Goal: Transaction & Acquisition: Purchase product/service

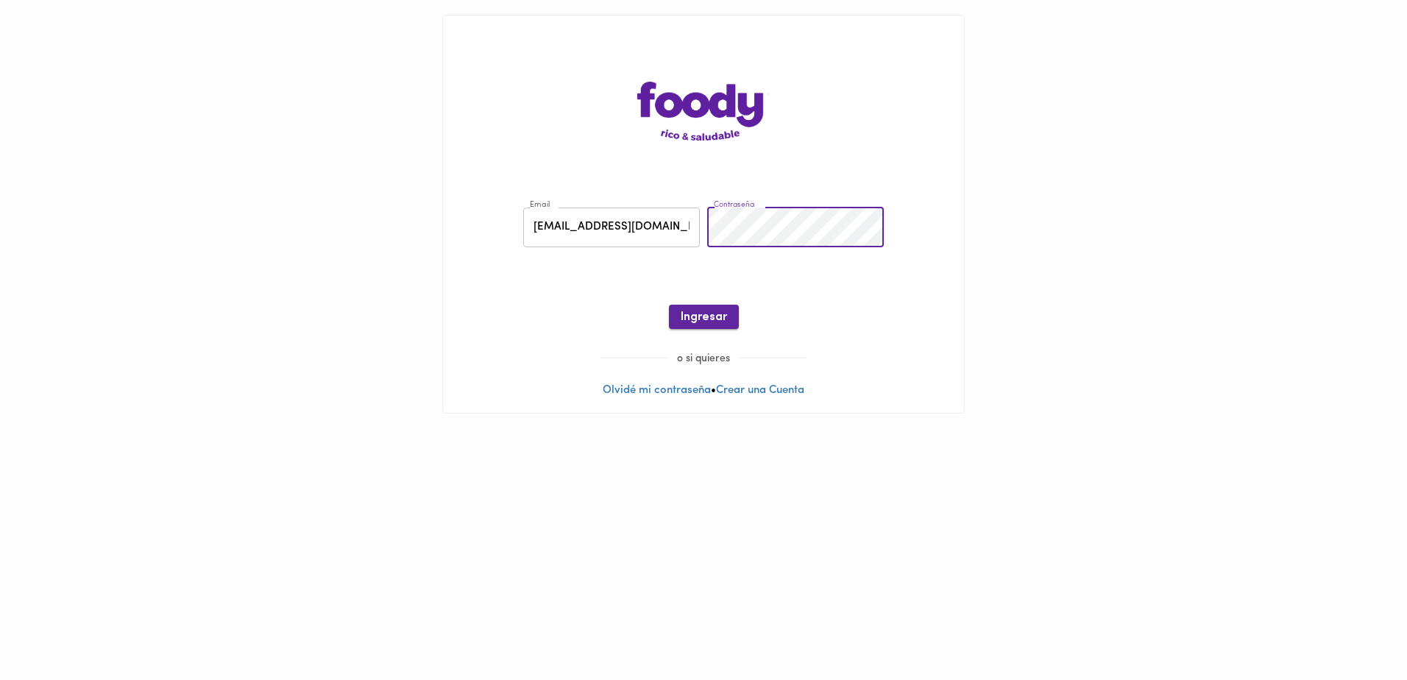
click at [705, 326] on button "Ingresar" at bounding box center [704, 317] width 70 height 24
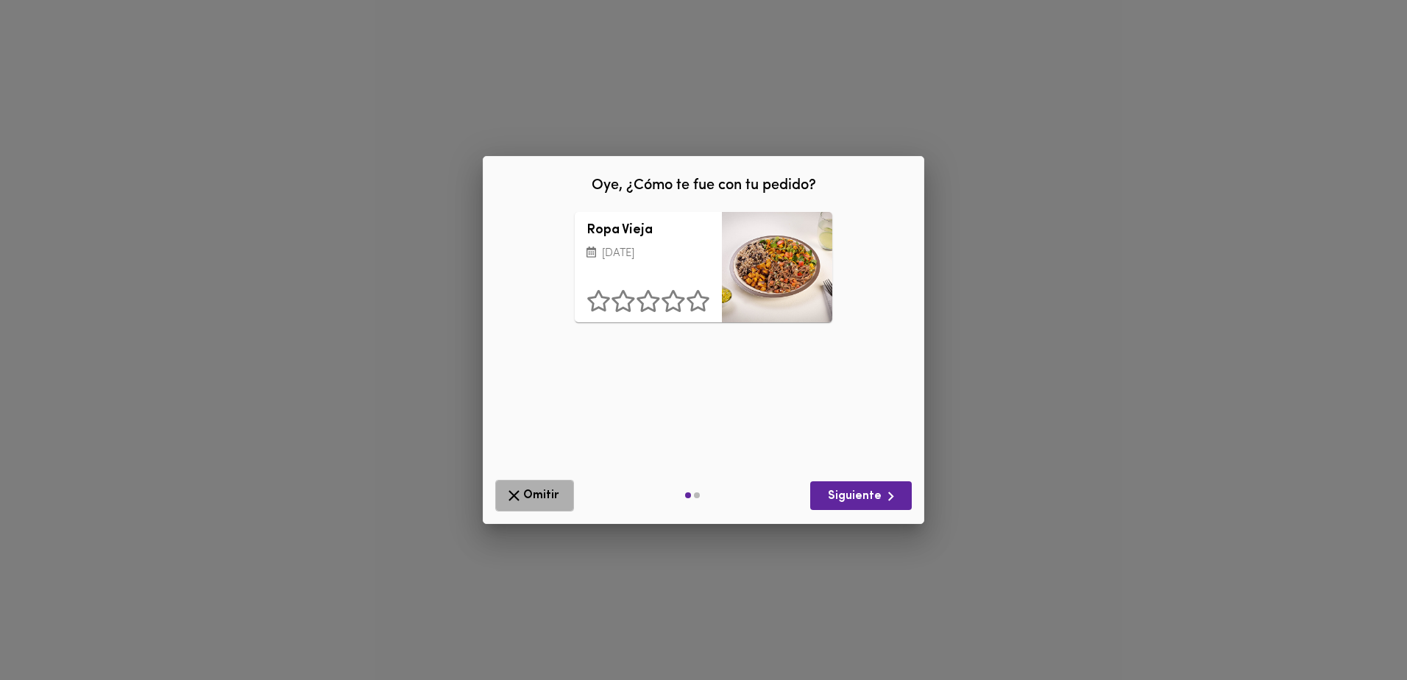
click at [539, 503] on span "Omitir" at bounding box center [535, 495] width 60 height 18
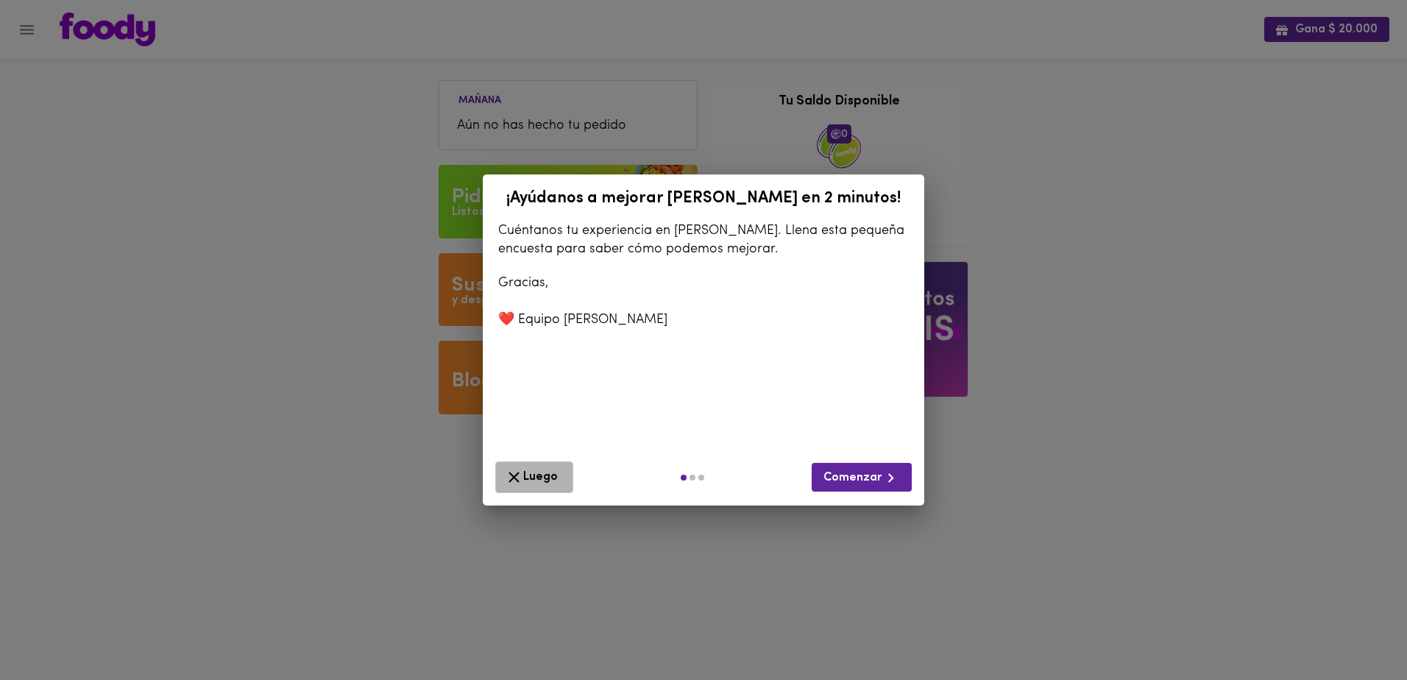
click at [552, 468] on span "Luego" at bounding box center [534, 477] width 59 height 18
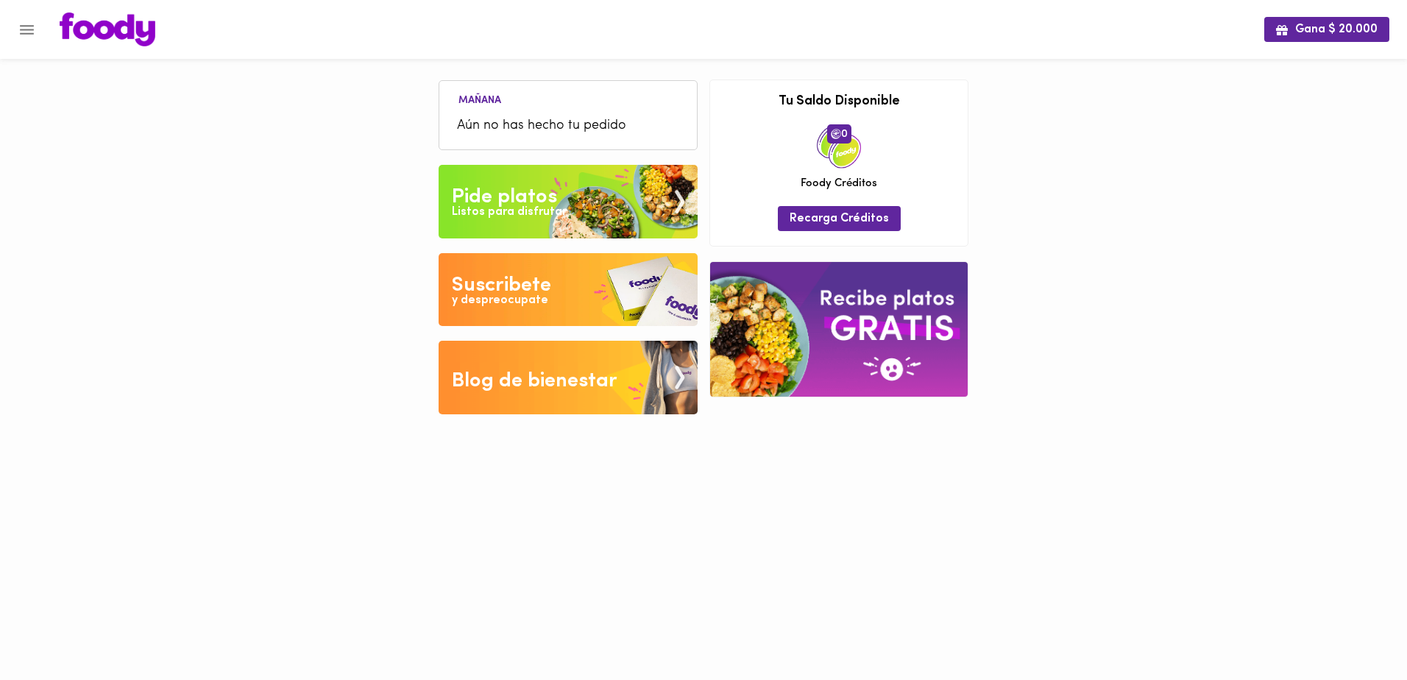
click at [587, 205] on img at bounding box center [568, 202] width 259 height 74
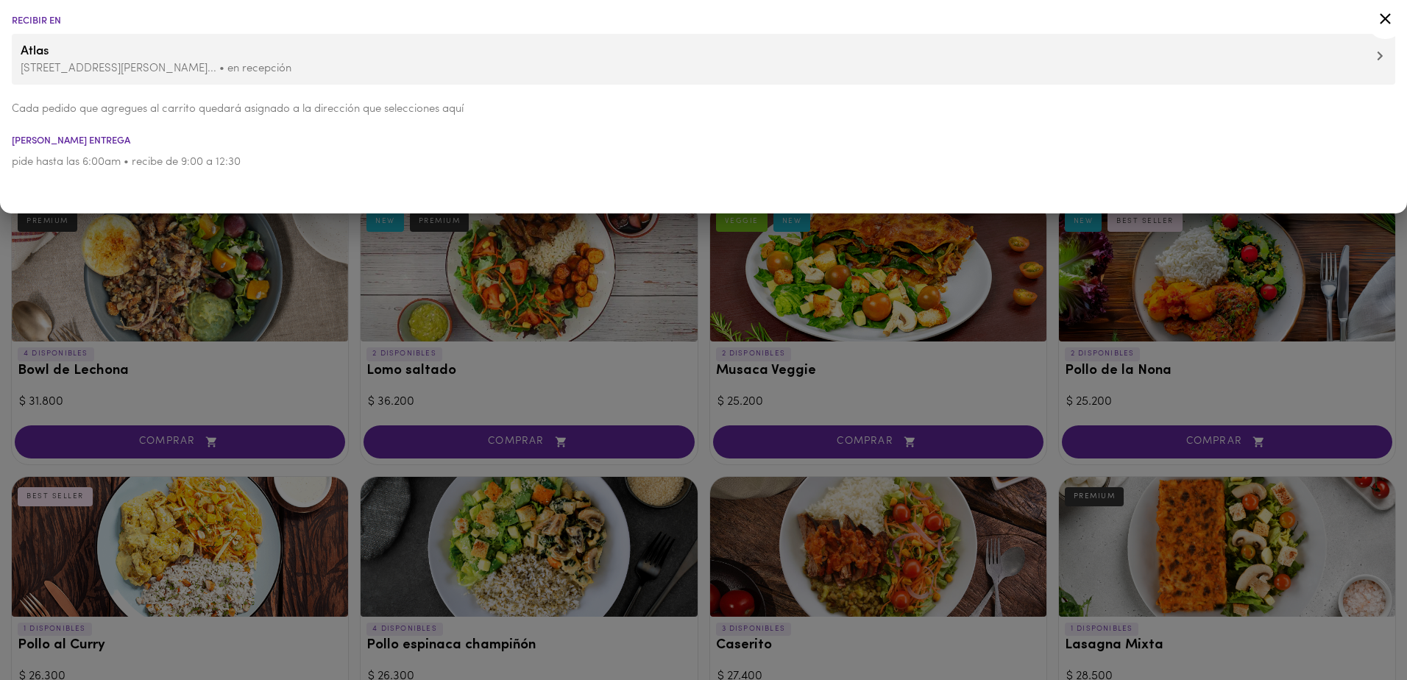
click at [1049, 452] on div at bounding box center [703, 340] width 1407 height 680
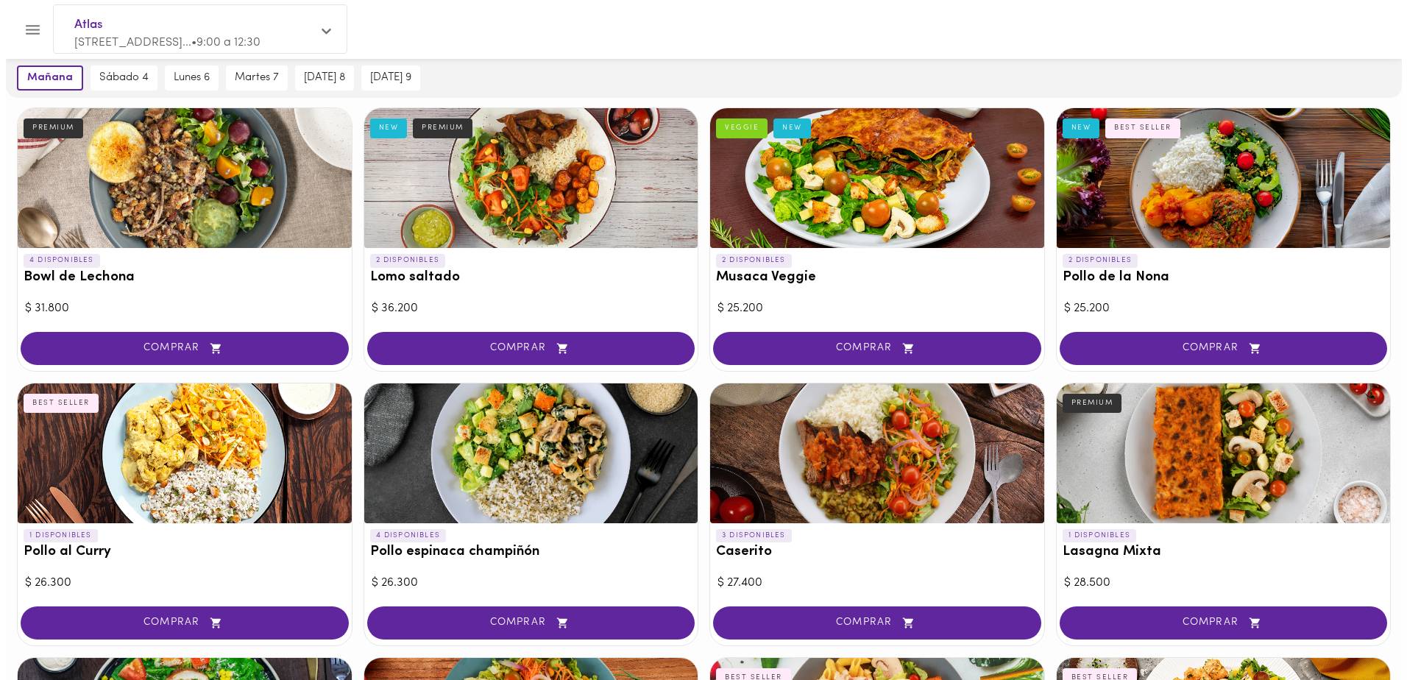
scroll to position [221, 0]
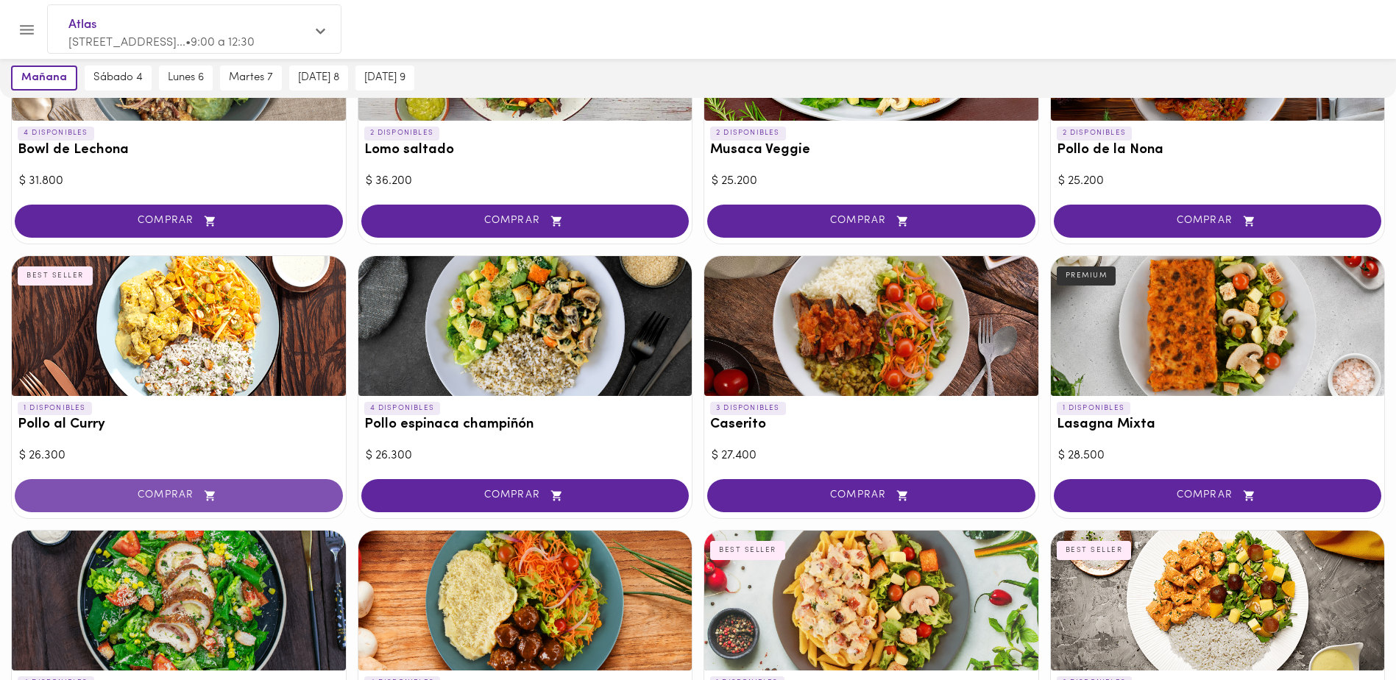
click at [106, 497] on span "COMPRAR" at bounding box center [178, 495] width 291 height 13
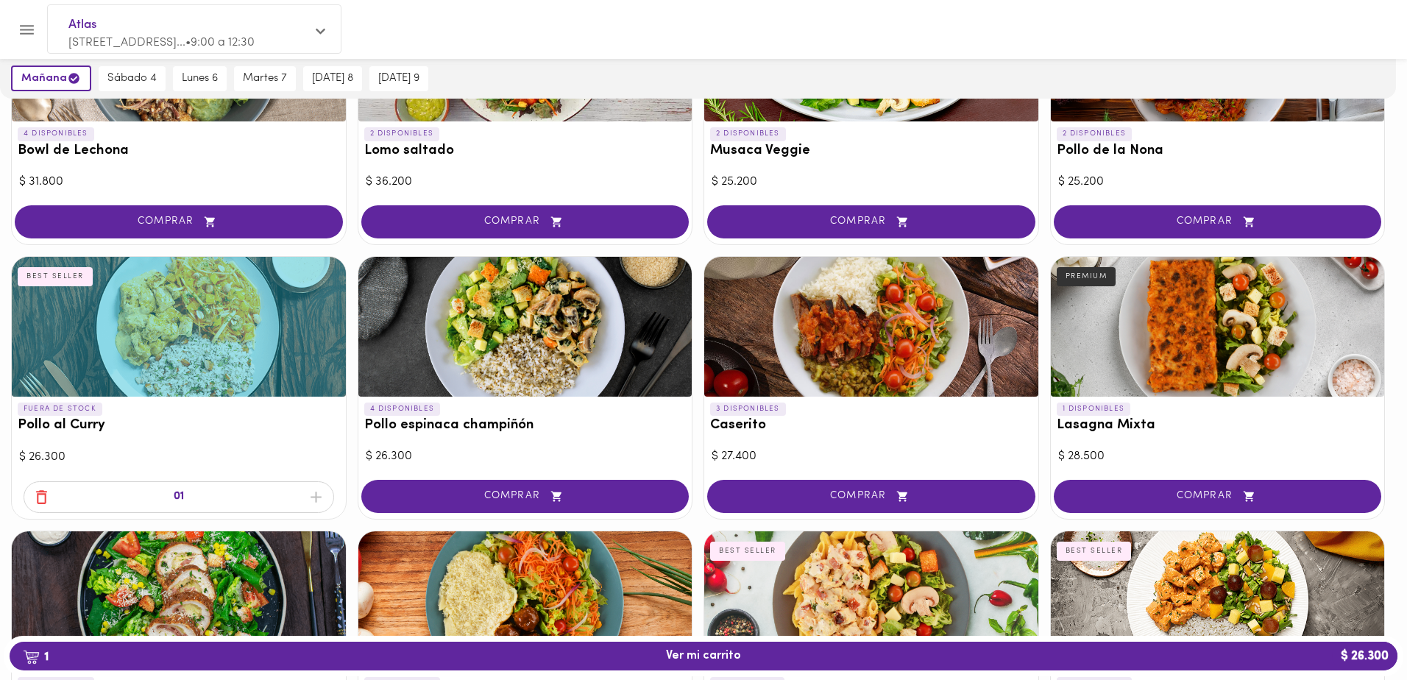
scroll to position [222, 0]
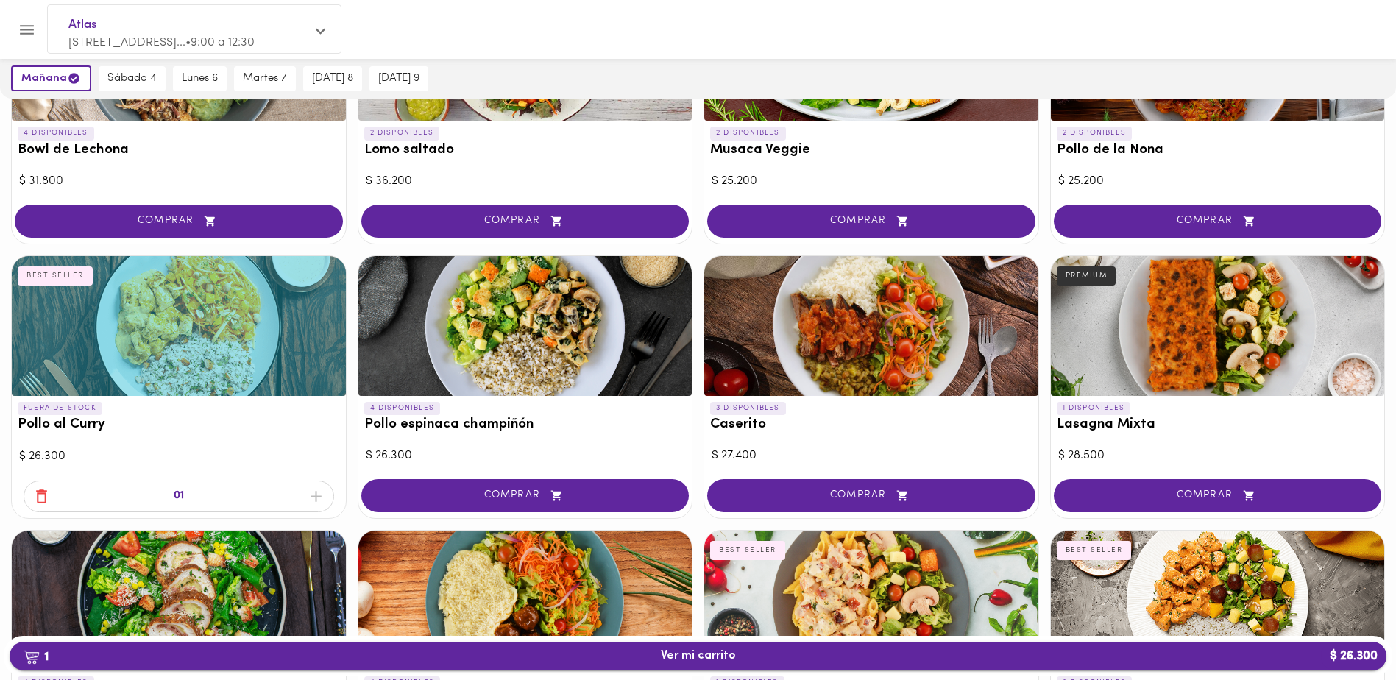
click at [344, 656] on span "1 Ver mi carrito $ 26.300" at bounding box center [697, 656] width 1353 height 14
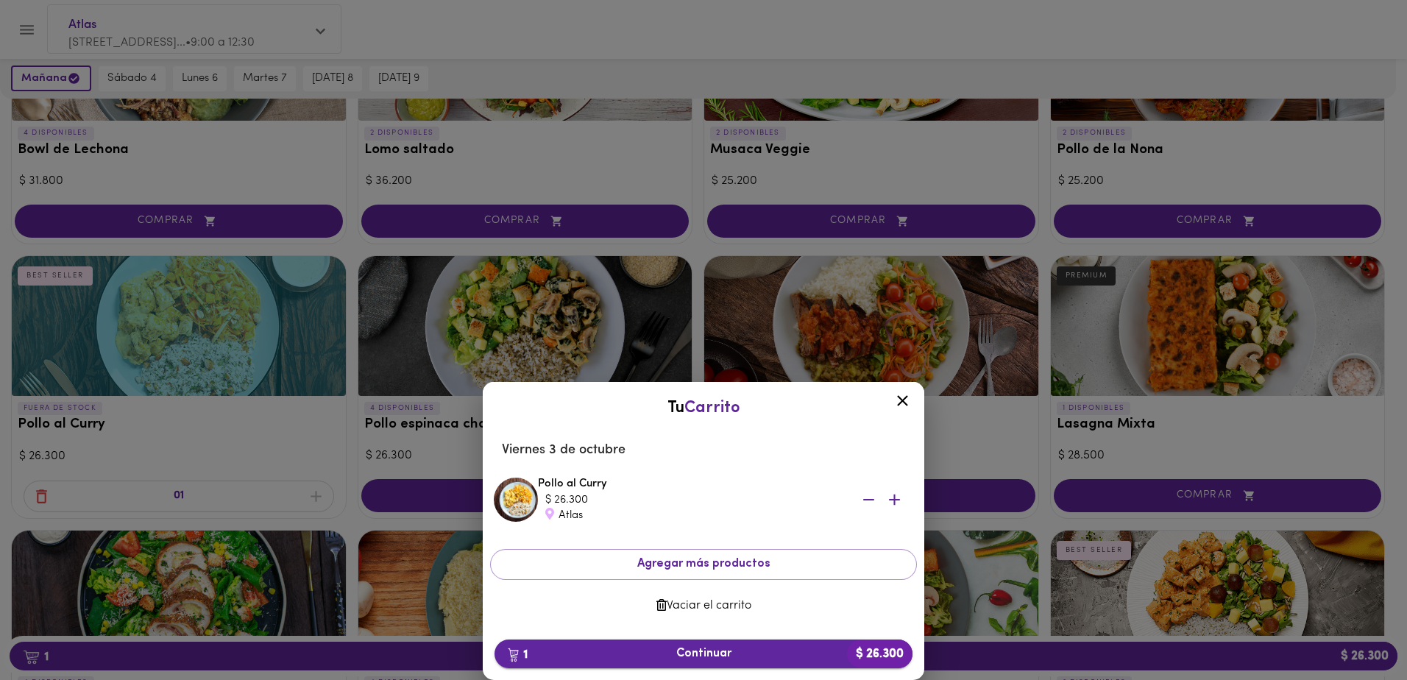
click at [613, 659] on span "1 Continuar $ 26.300" at bounding box center [703, 654] width 394 height 14
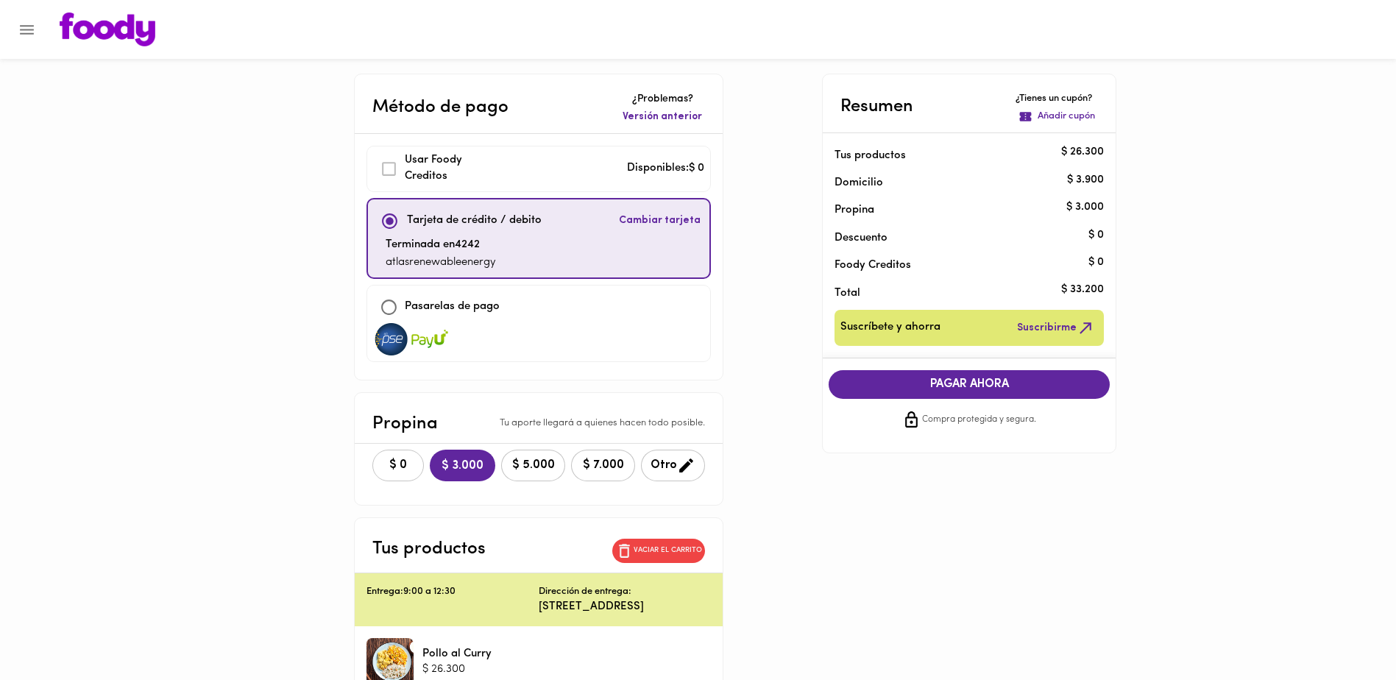
click at [382, 464] on span "$ 0" at bounding box center [398, 465] width 32 height 14
click at [933, 378] on span "PAGAR AHORA" at bounding box center [969, 385] width 252 height 14
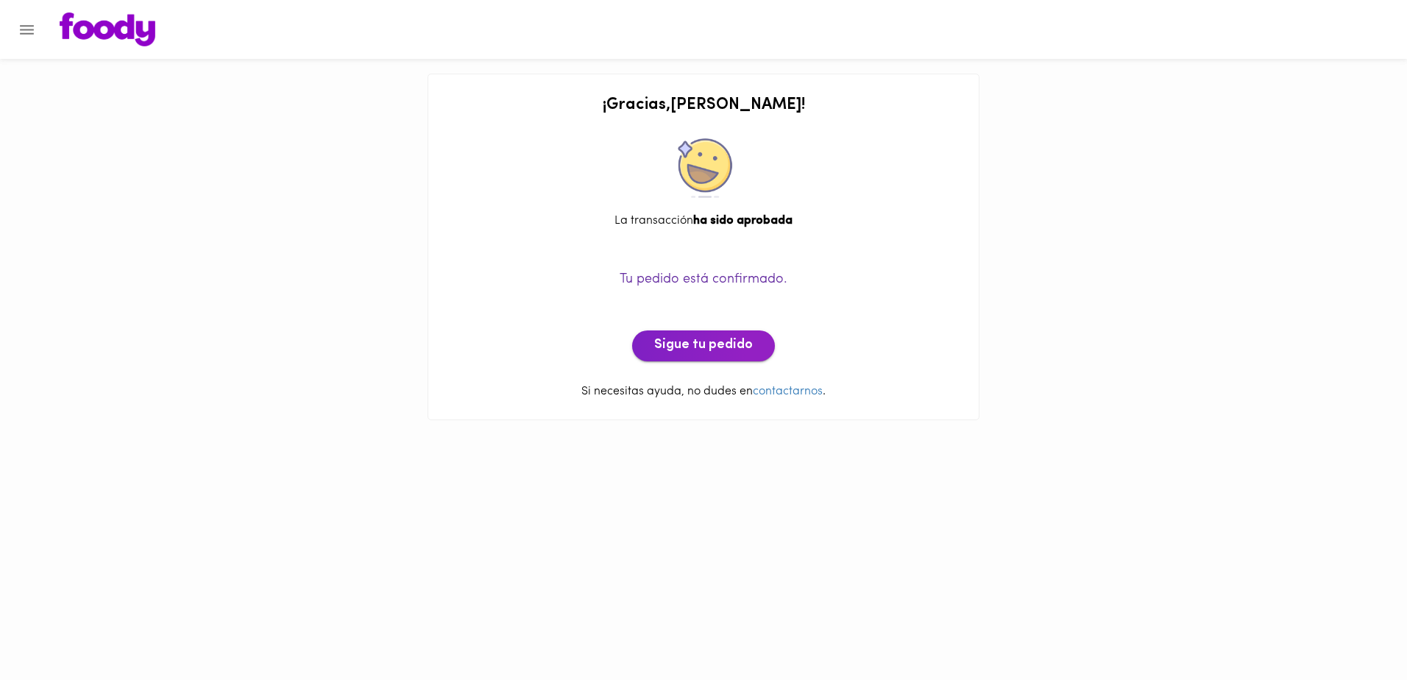
click at [701, 348] on span "Sigue tu pedido" at bounding box center [703, 346] width 99 height 16
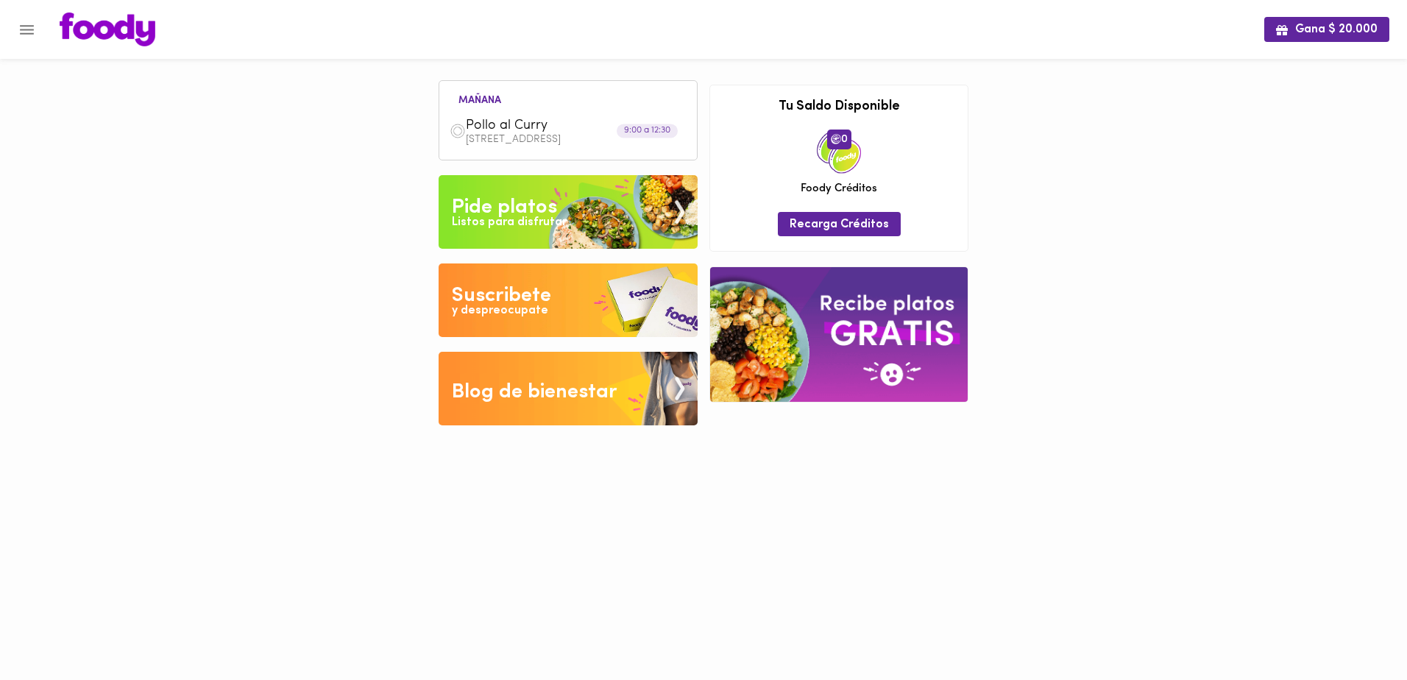
click at [308, 447] on html "Gana $ 20.000 [DATE] Pollo al Curry [STREET_ADDRESS] - Oficina 801 9:00 a 12:30…" at bounding box center [703, 223] width 1407 height 447
click at [1103, 286] on div "Gana $ 20.000 [DATE] Pollo al Curry [STREET_ADDRESS] - Oficina 801 9:00 a 12:30…" at bounding box center [703, 223] width 1407 height 447
